Goal: Information Seeking & Learning: Learn about a topic

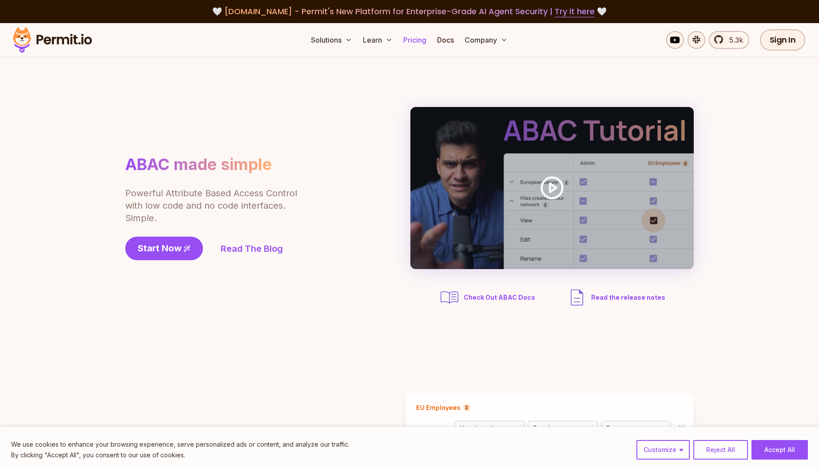
click at [413, 39] on link "Pricing" at bounding box center [415, 40] width 30 height 18
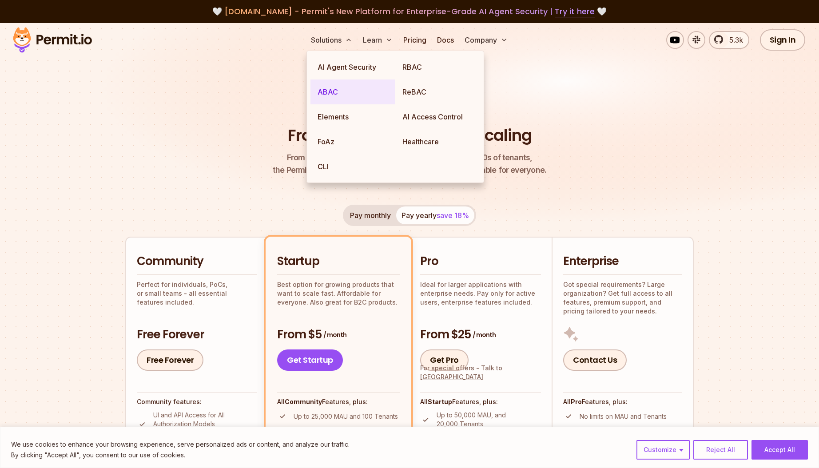
click at [334, 91] on link "ABAC" at bounding box center [352, 92] width 85 height 25
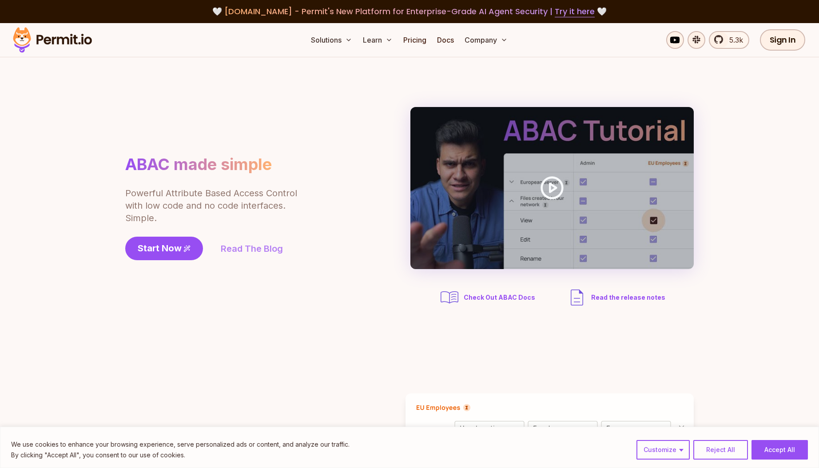
click at [257, 249] on link "Read The Blog" at bounding box center [252, 249] width 62 height 12
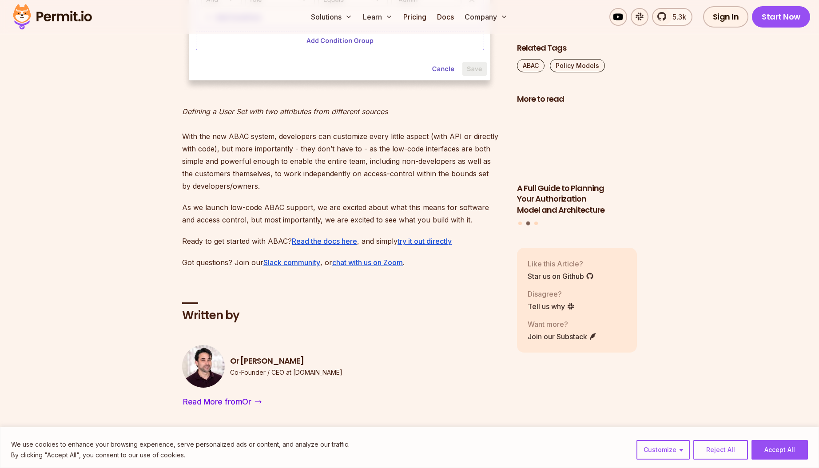
scroll to position [1548, 0]
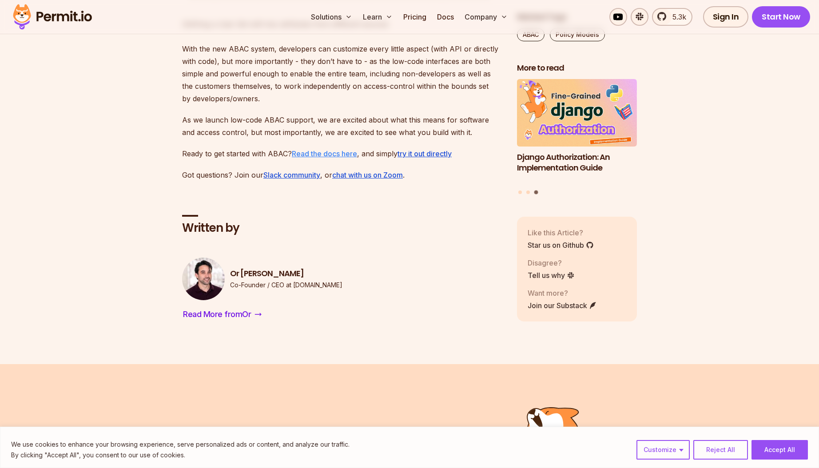
click at [318, 158] on u "Read the docs here" at bounding box center [324, 153] width 65 height 9
